Goal: Check status: Check status

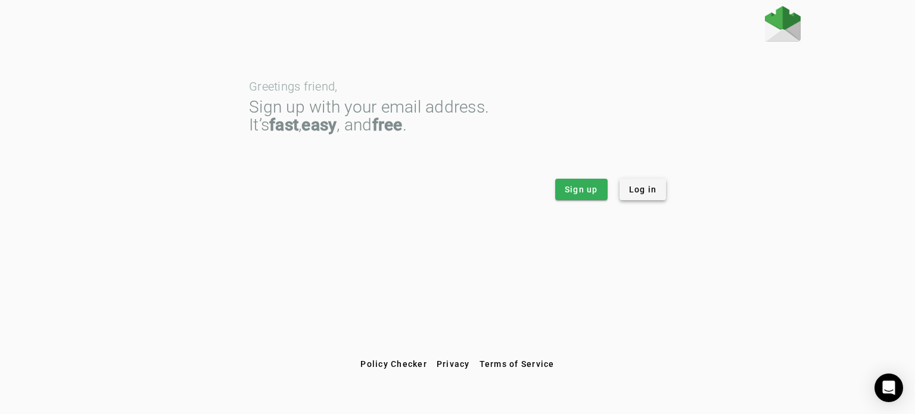
click at [634, 192] on span "Log in" at bounding box center [643, 189] width 28 height 12
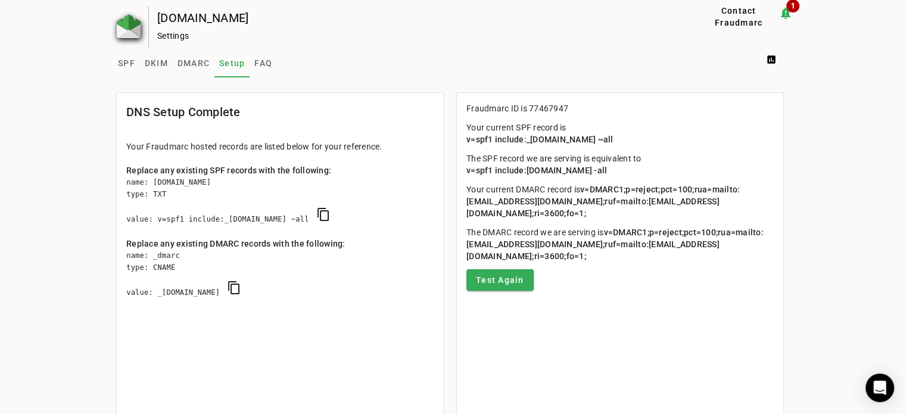
click at [129, 29] on img at bounding box center [129, 26] width 24 height 24
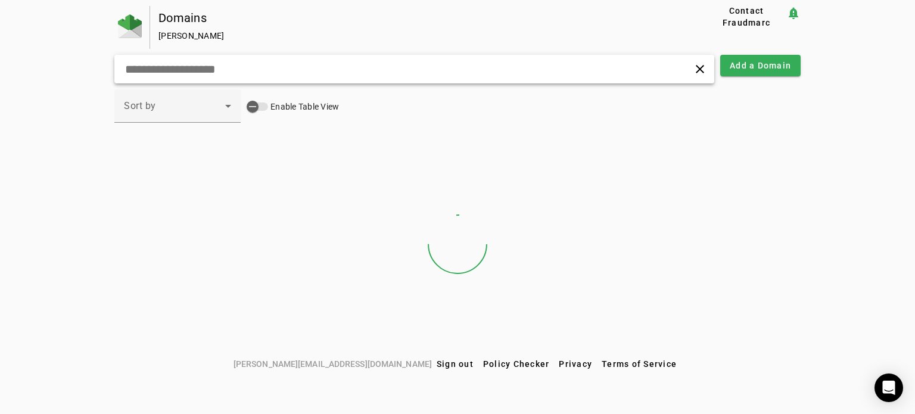
click at [188, 64] on input "text" at bounding box center [289, 69] width 330 height 14
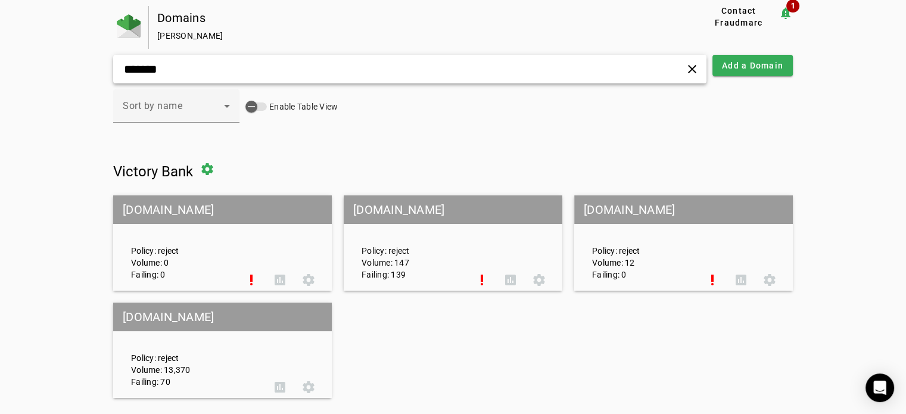
type input "*******"
click at [141, 321] on mat-grid-tile-header "[DOMAIN_NAME]" at bounding box center [222, 317] width 219 height 29
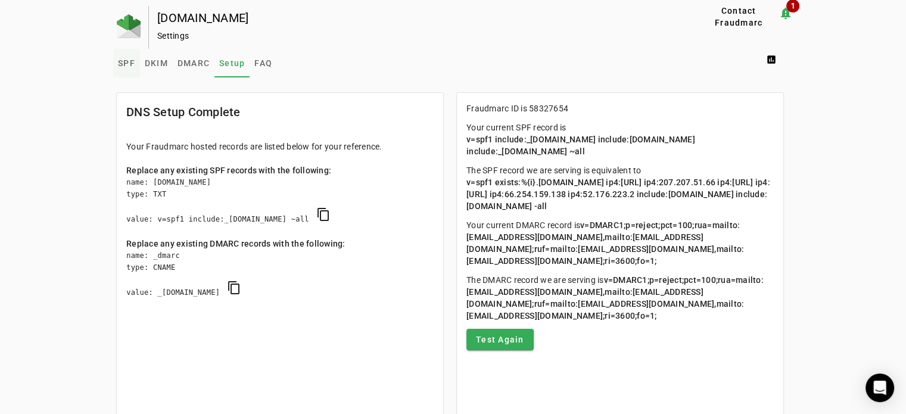
click at [121, 63] on span "SPF" at bounding box center [126, 63] width 17 height 8
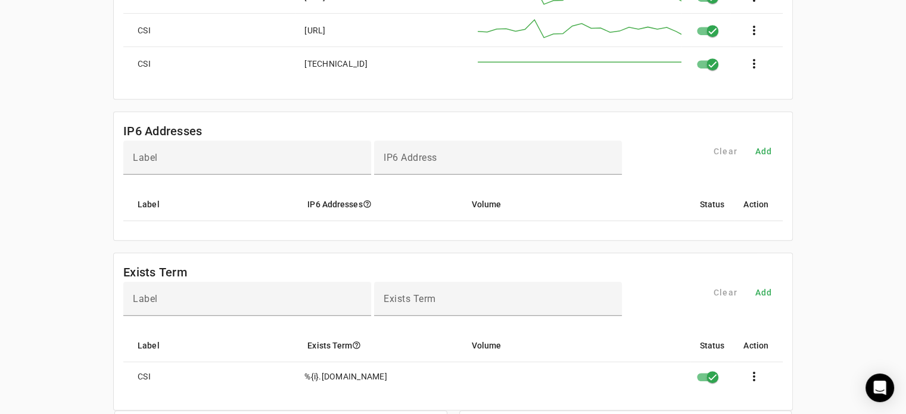
scroll to position [570, 0]
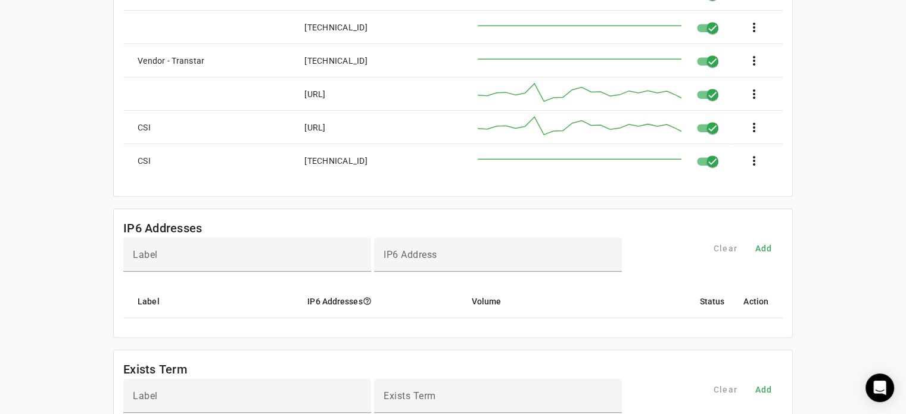
click at [832, 139] on div "[DOMAIN_NAME] Settings Contact Fraudmarc notification_important 1 Settings SPF …" at bounding box center [453, 64] width 906 height 1256
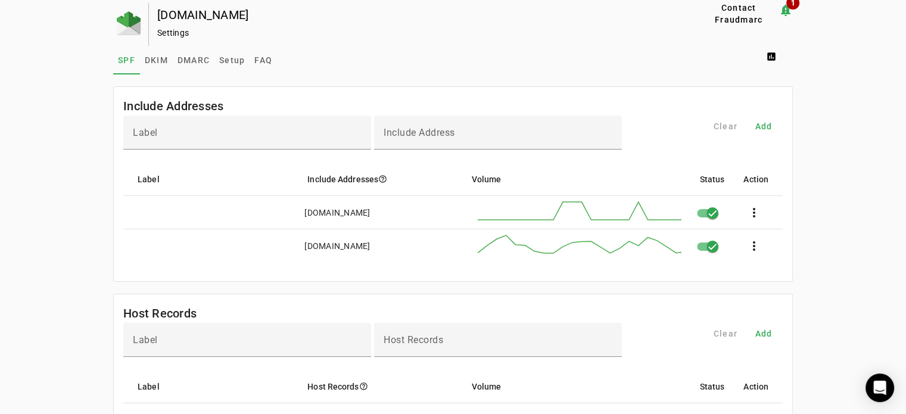
scroll to position [0, 0]
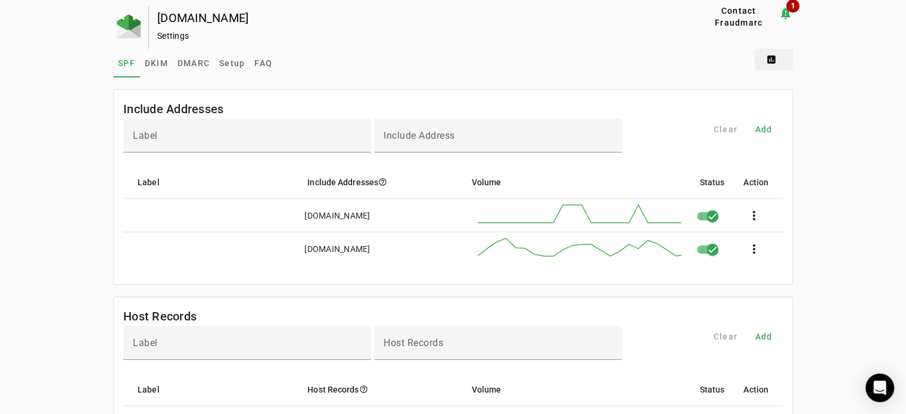
click at [772, 63] on span at bounding box center [774, 59] width 38 height 29
click at [805, 18] on div at bounding box center [453, 207] width 906 height 414
click at [789, 15] on mat-icon "notification_important 1" at bounding box center [786, 13] width 14 height 14
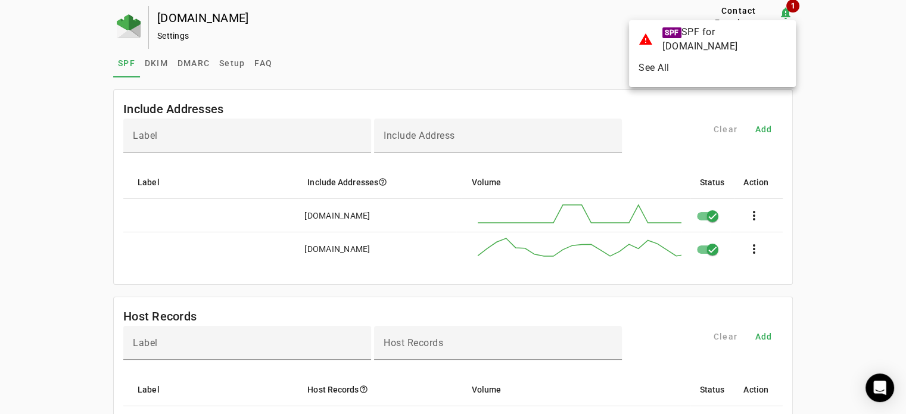
click at [550, 52] on div at bounding box center [453, 207] width 906 height 414
